Goal: Check status: Check status

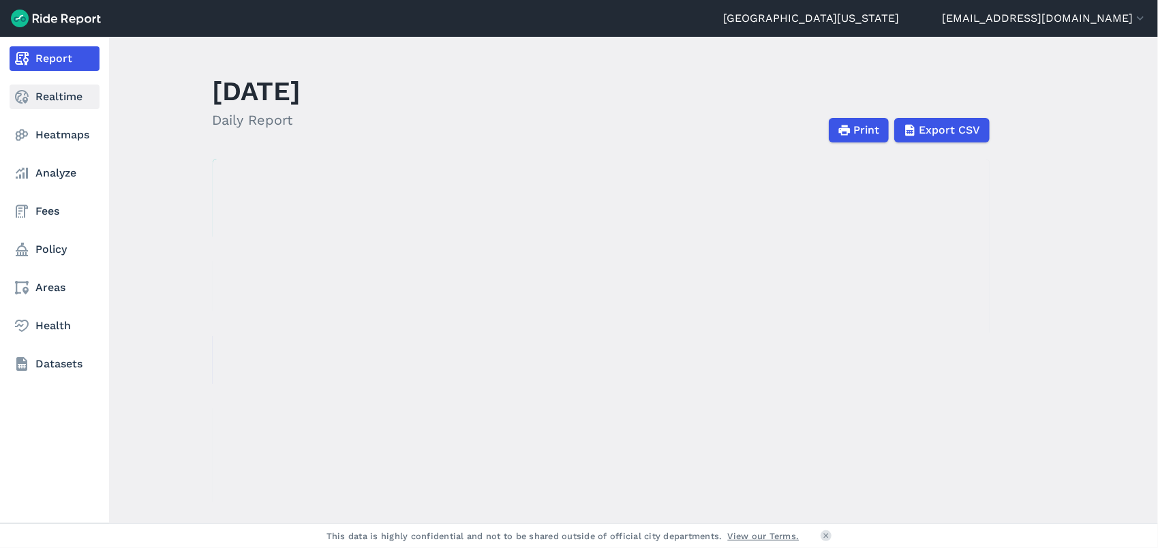
click at [48, 93] on link "Realtime" at bounding box center [55, 96] width 90 height 25
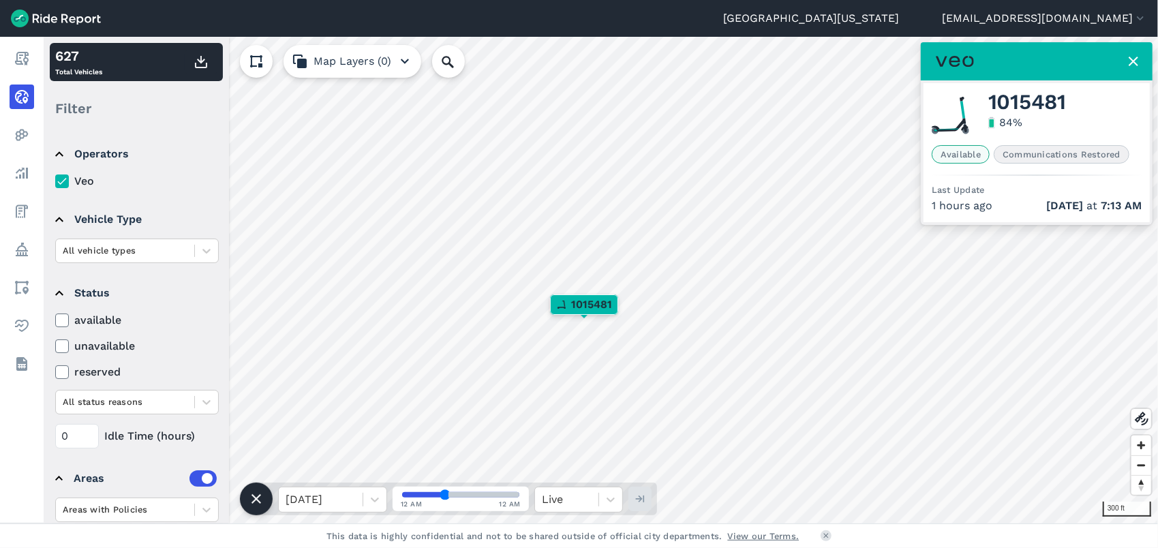
drag, startPoint x: 448, startPoint y: 493, endPoint x: 427, endPoint y: 493, distance: 20.4
click at [427, 493] on span at bounding box center [461, 495] width 120 height 8
drag, startPoint x: 443, startPoint y: 497, endPoint x: 461, endPoint y: 496, distance: 18.4
click at [461, 496] on input "range" at bounding box center [460, 494] width 117 height 5
click at [1134, 62] on use at bounding box center [1133, 62] width 10 height 10
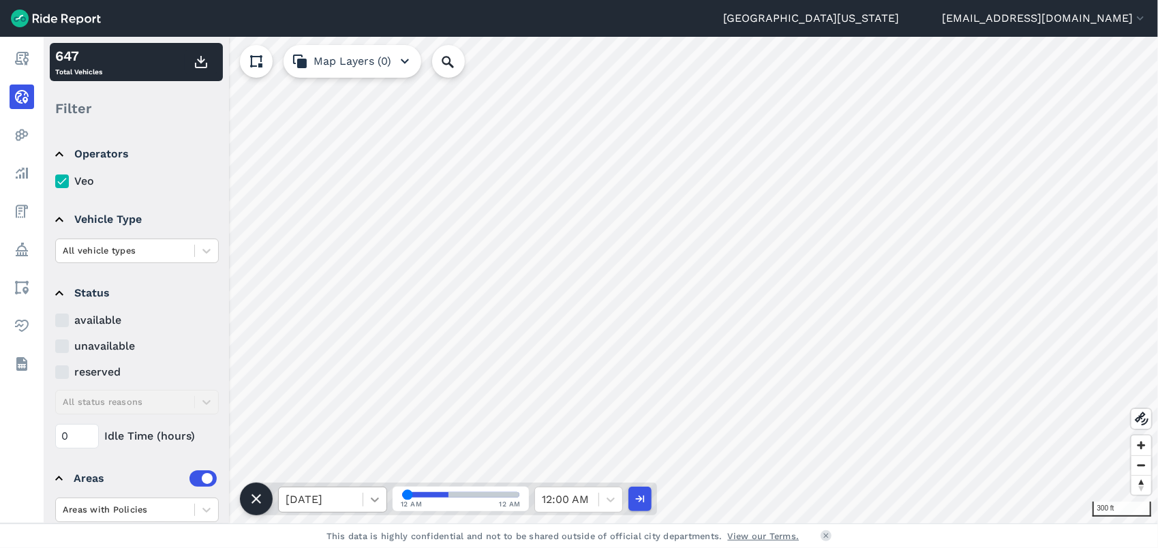
drag, startPoint x: 444, startPoint y: 492, endPoint x: 377, endPoint y: 503, distance: 68.3
click at [402, 497] on input "range" at bounding box center [460, 494] width 117 height 5
click at [348, 504] on div at bounding box center [321, 499] width 70 height 19
click at [358, 418] on div "Mon, Oct 13" at bounding box center [332, 410] width 109 height 27
click at [407, 497] on div "12 AM 12 AM" at bounding box center [461, 499] width 136 height 25
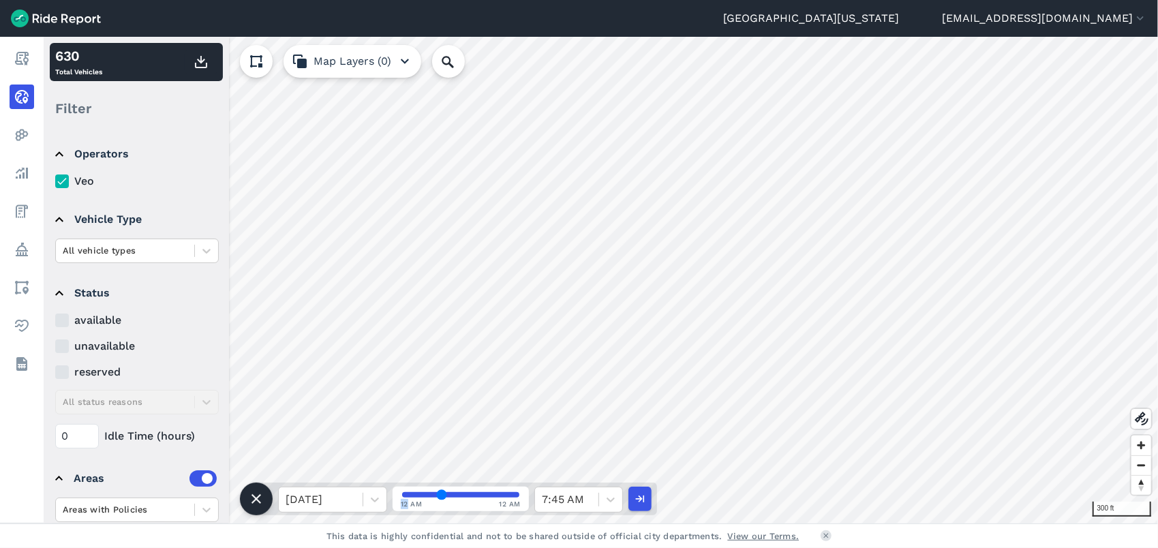
click at [442, 493] on input "range" at bounding box center [460, 494] width 117 height 5
click at [458, 493] on input "range" at bounding box center [460, 494] width 117 height 5
click at [473, 497] on input "range" at bounding box center [460, 494] width 117 height 5
type input "63"
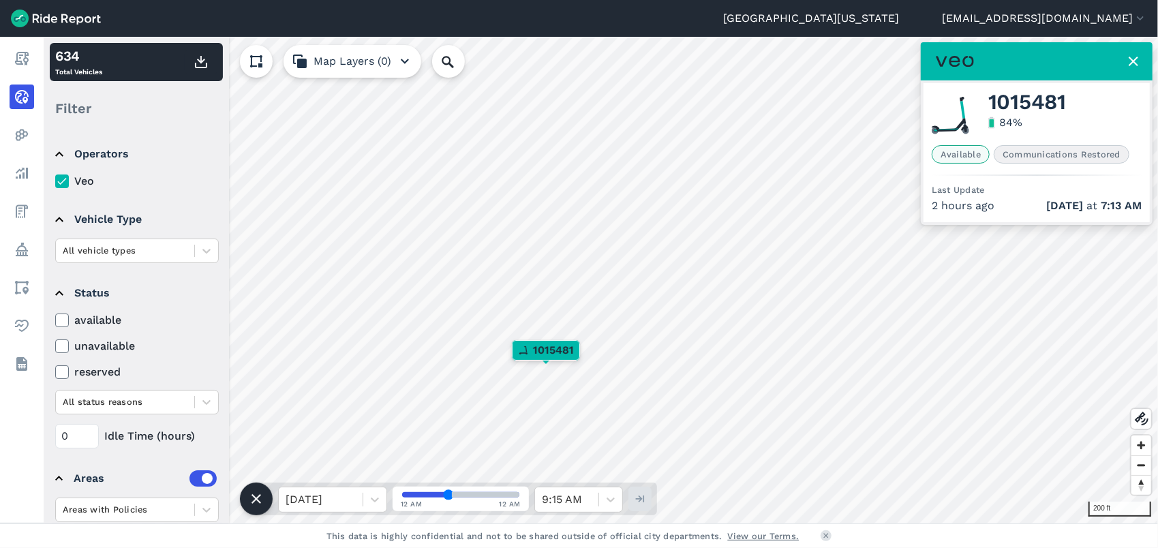
click at [1128, 56] on icon at bounding box center [1133, 61] width 16 height 16
